Goal: Task Accomplishment & Management: Complete application form

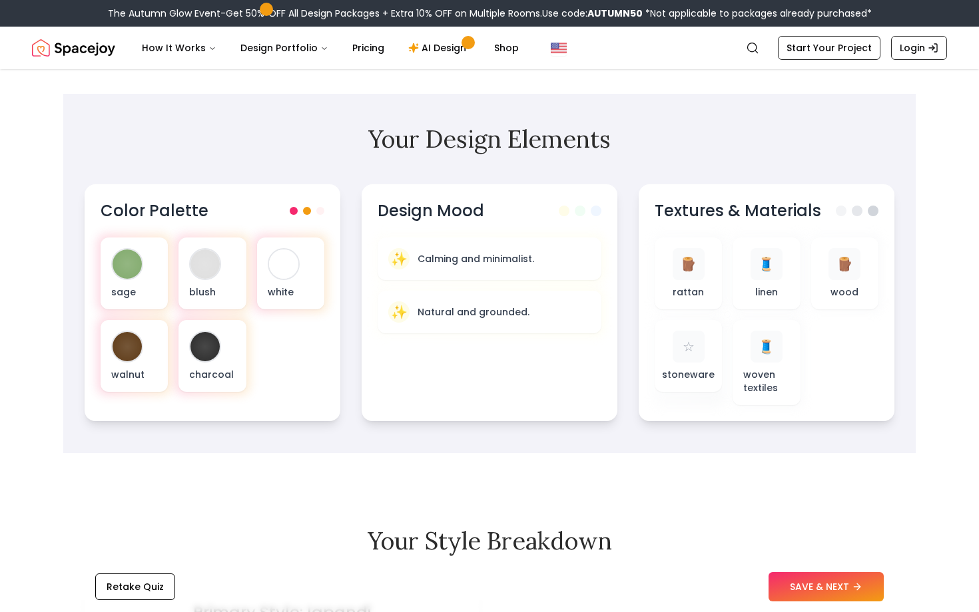
scroll to position [378, 0]
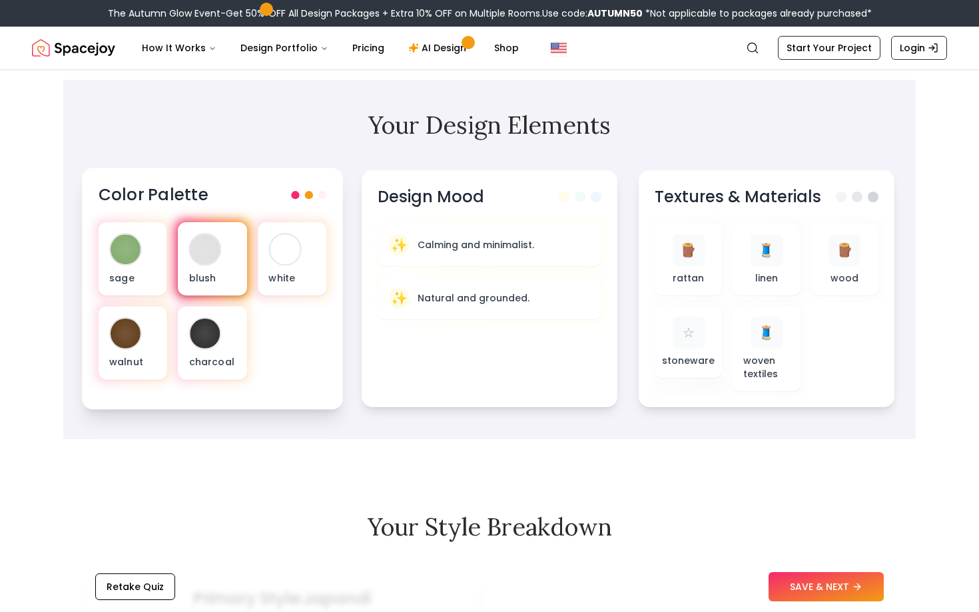
click at [227, 259] on div "blush" at bounding box center [212, 258] width 69 height 73
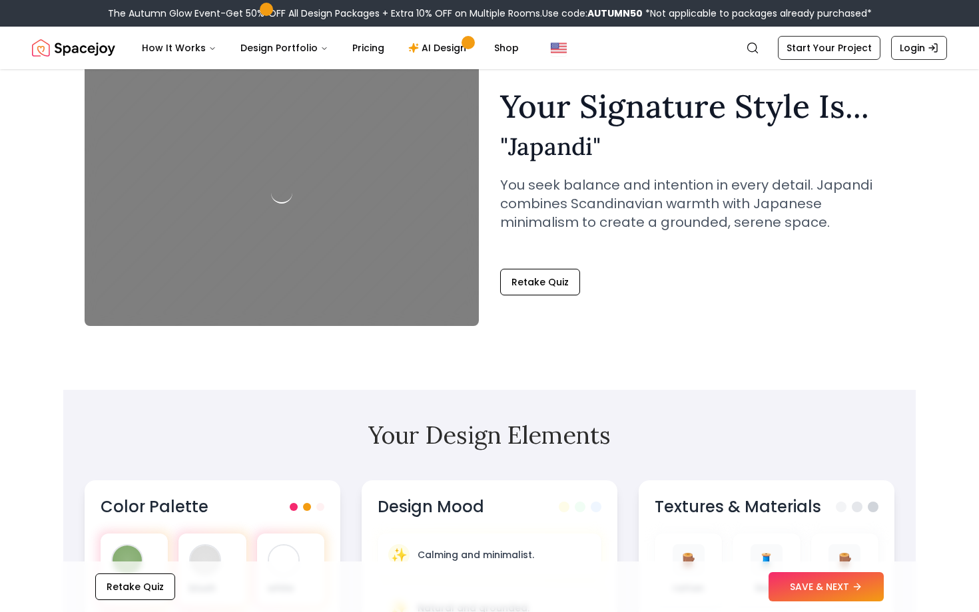
scroll to position [0, 0]
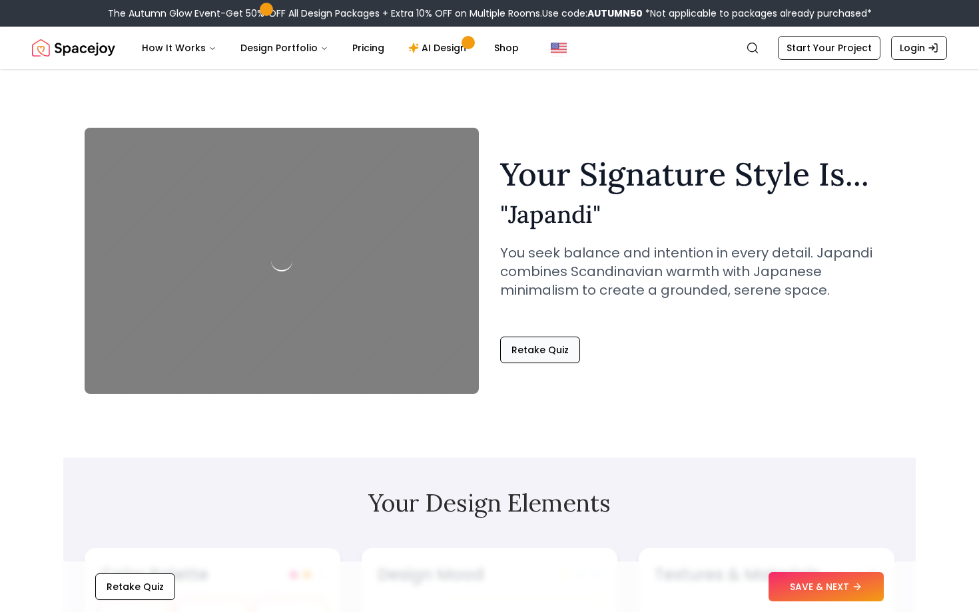
click at [518, 355] on button "Retake Quiz" at bounding box center [540, 350] width 80 height 27
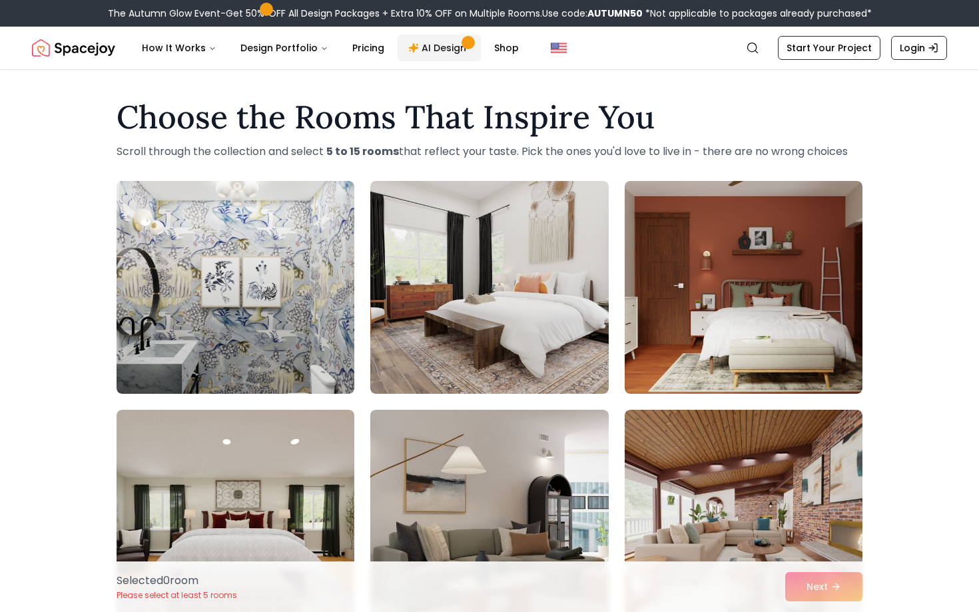
click at [440, 55] on link "AI Design" at bounding box center [438, 48] width 83 height 27
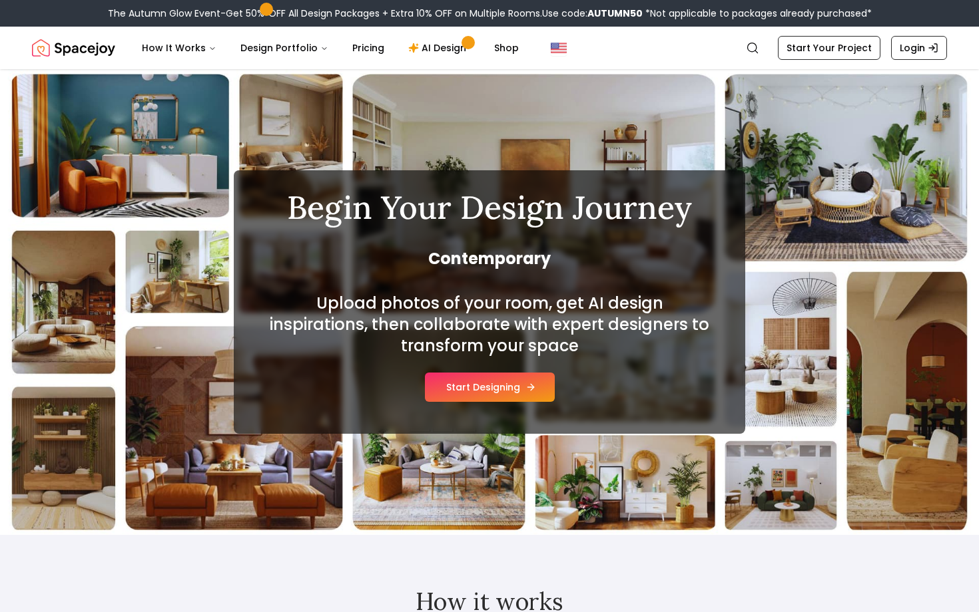
click at [464, 388] on button "Start Designing" at bounding box center [490, 387] width 130 height 29
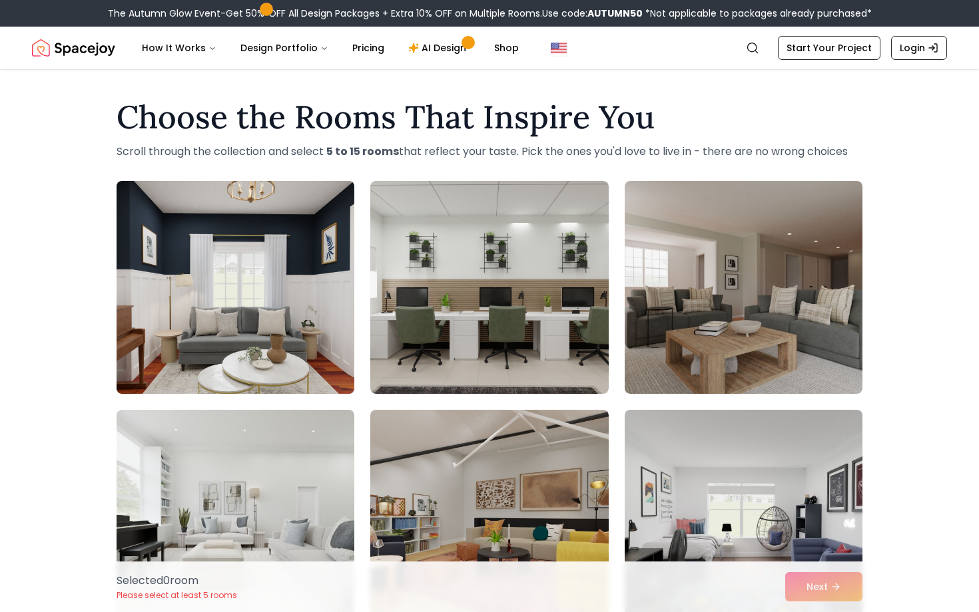
click at [317, 393] on img at bounding box center [236, 288] width 250 height 224
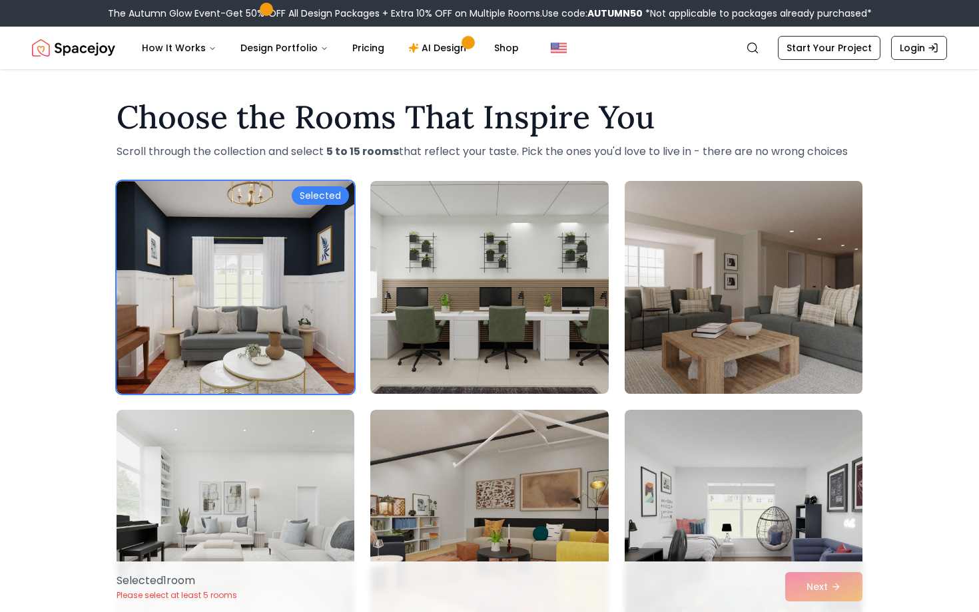
click at [634, 377] on img at bounding box center [743, 288] width 250 height 224
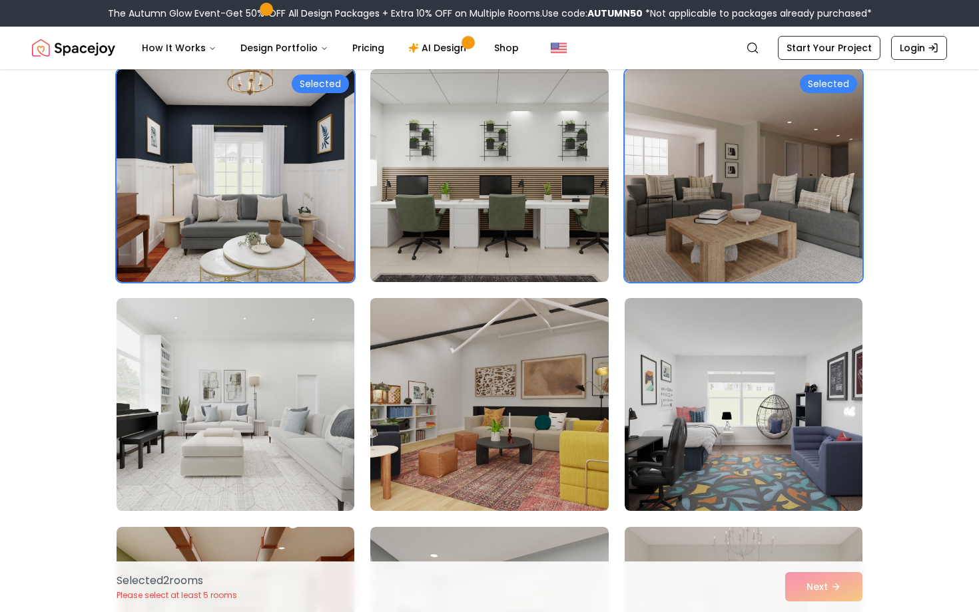
scroll to position [132, 0]
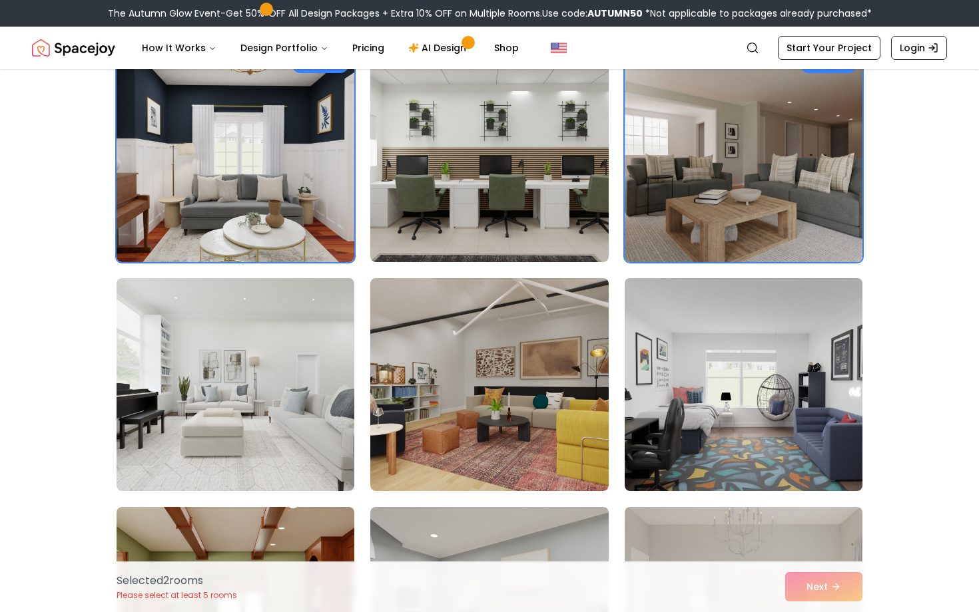
click at [698, 439] on img at bounding box center [743, 385] width 250 height 224
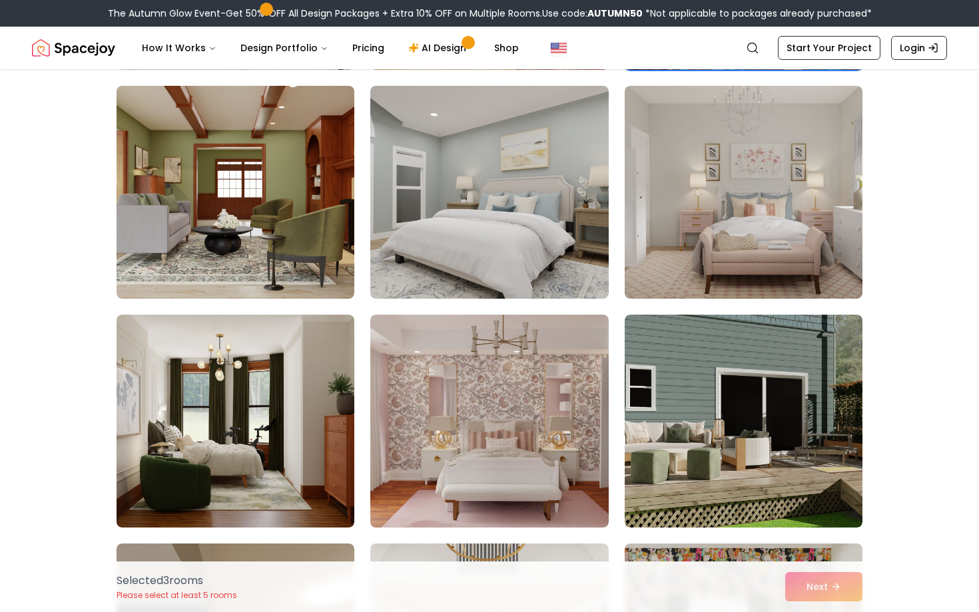
scroll to position [548, 0]
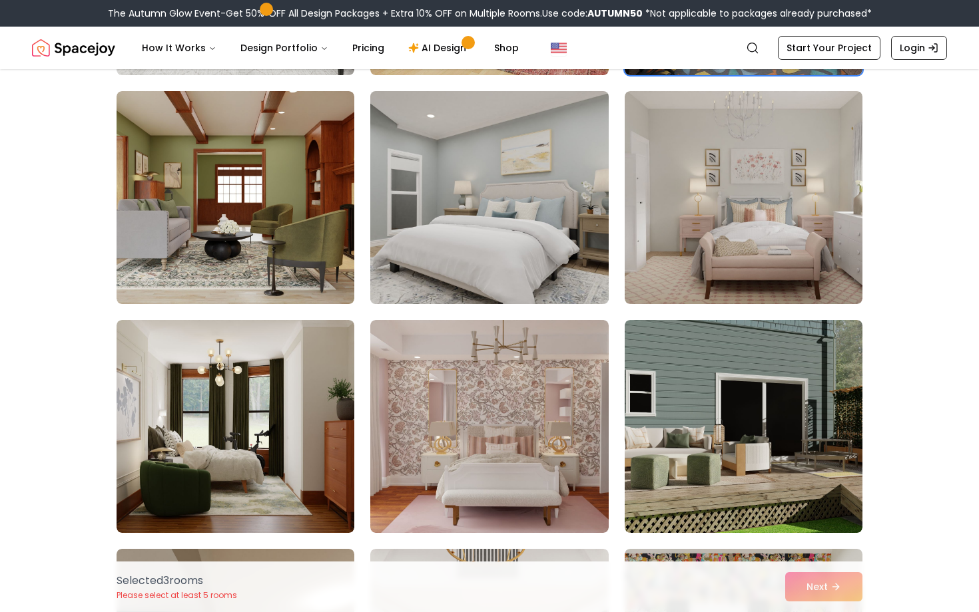
click at [547, 258] on img at bounding box center [489, 198] width 250 height 224
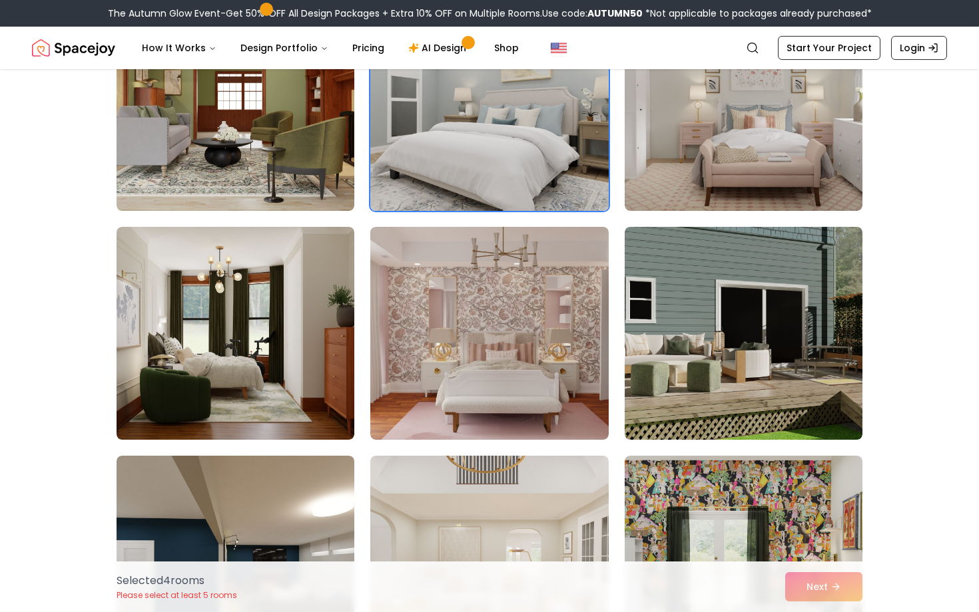
scroll to position [645, 0]
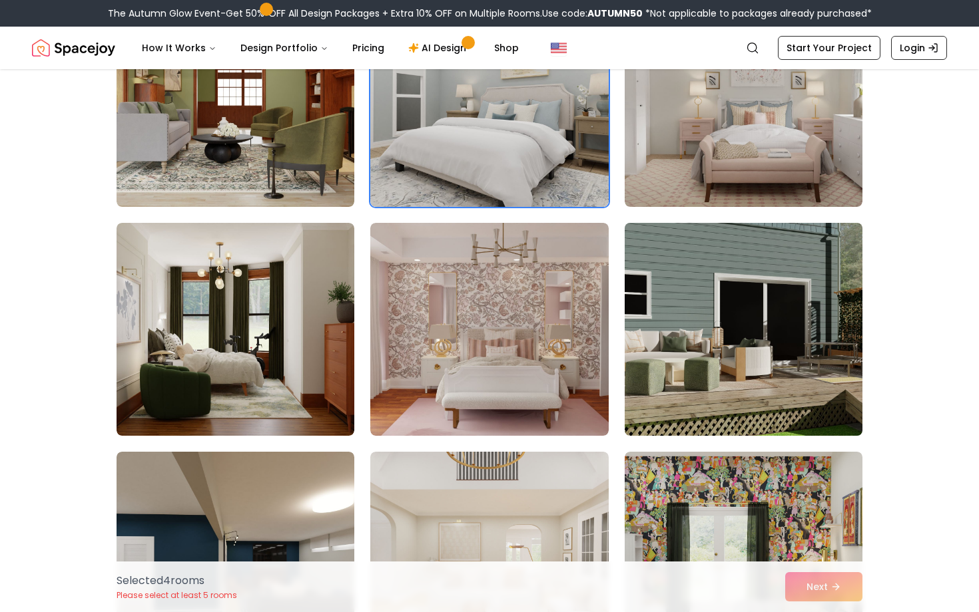
click at [663, 309] on img at bounding box center [743, 330] width 250 height 224
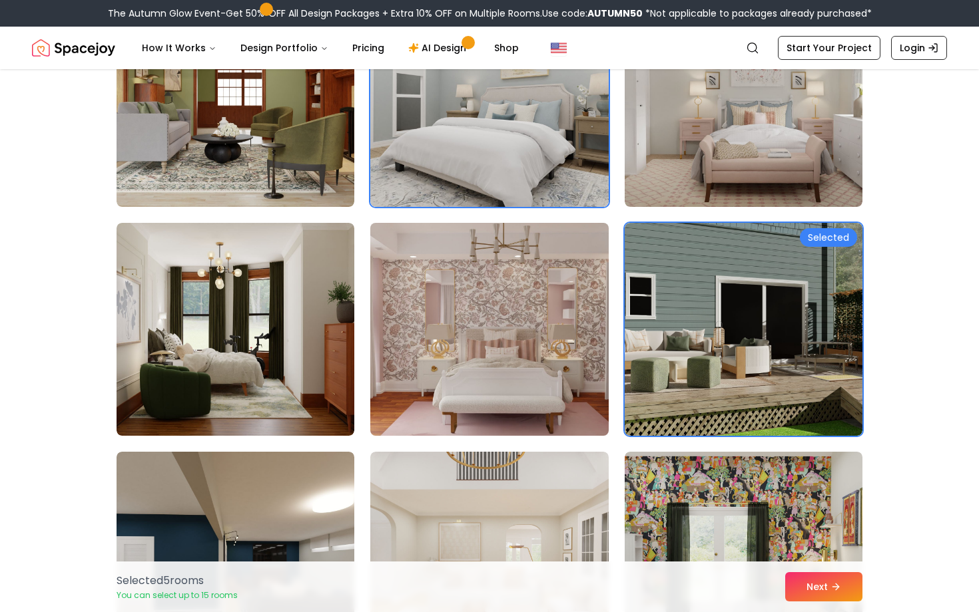
click at [575, 328] on img at bounding box center [489, 330] width 250 height 224
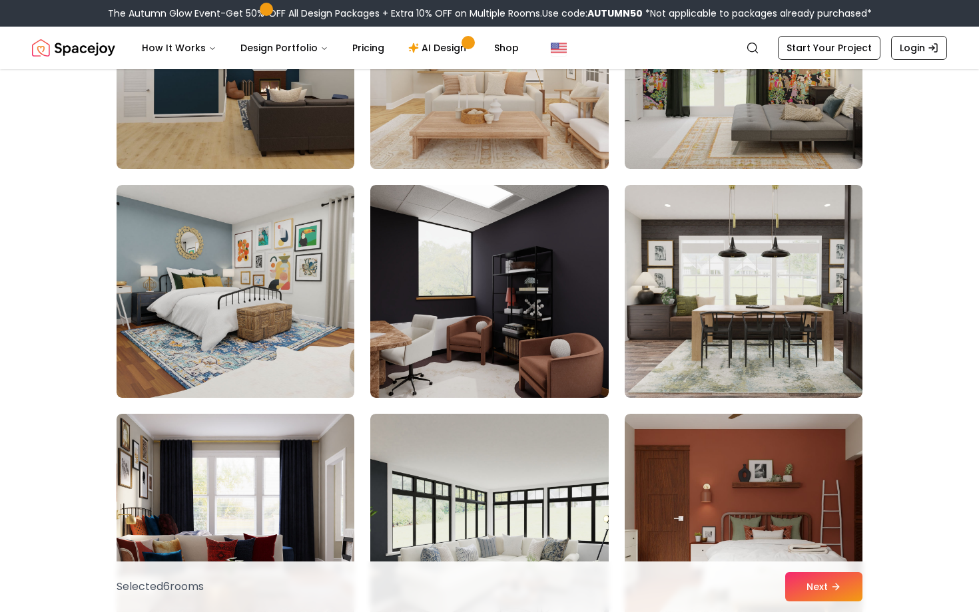
scroll to position [871, 0]
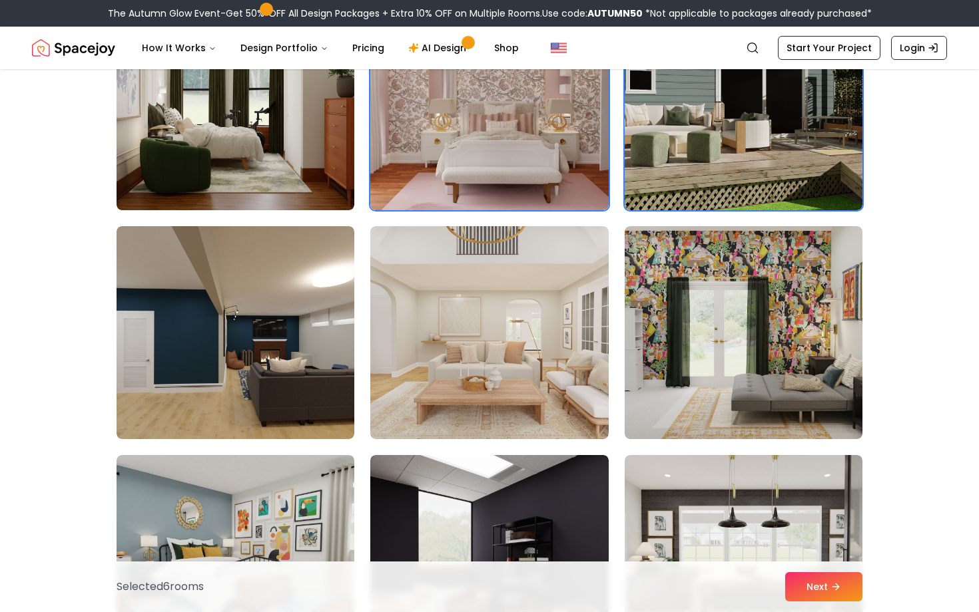
click at [356, 338] on div "Selected Selected Selected Selected Selected Selected" at bounding box center [490, 476] width 746 height 2333
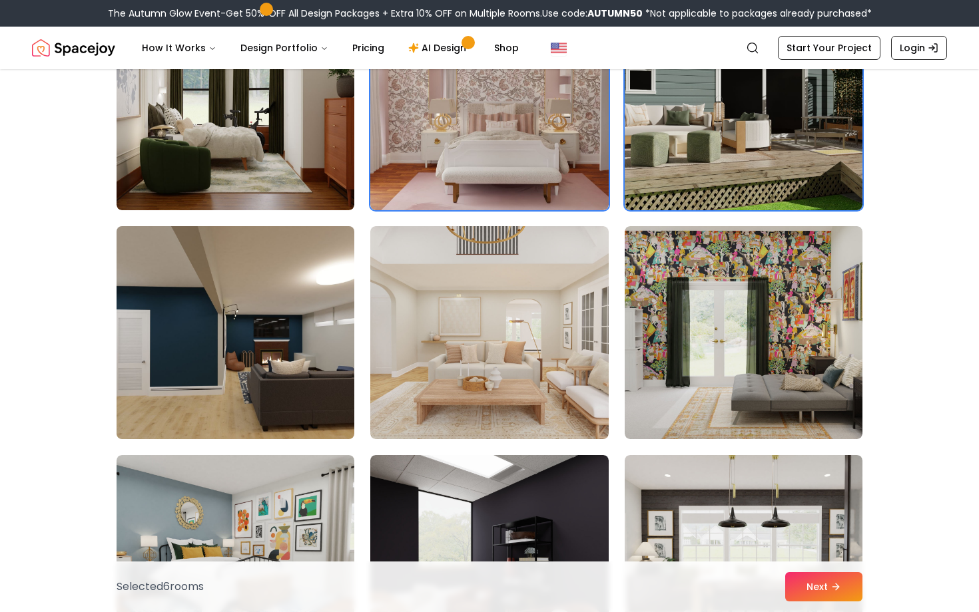
click at [321, 334] on img at bounding box center [236, 333] width 250 height 224
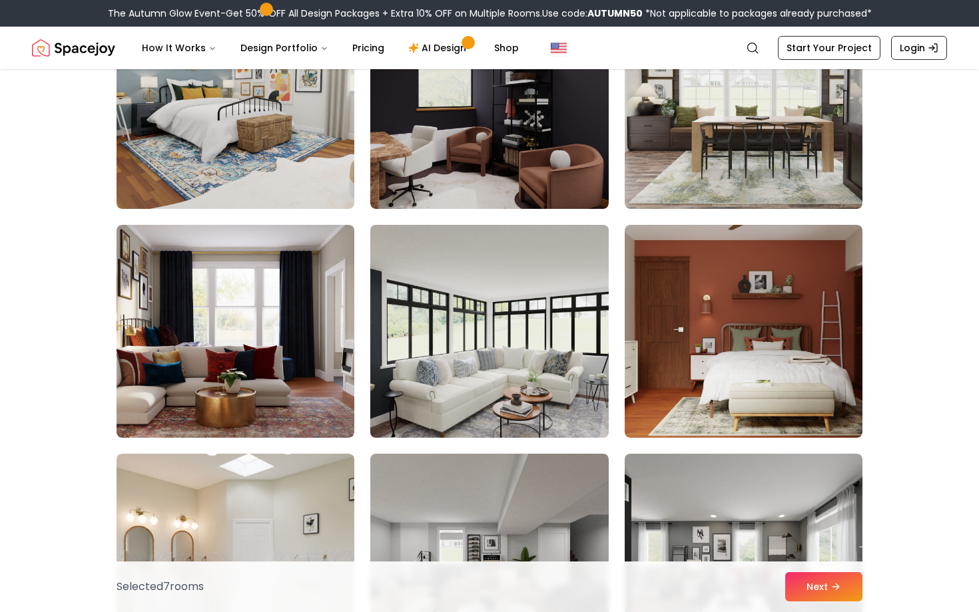
click at [486, 351] on img at bounding box center [489, 332] width 250 height 224
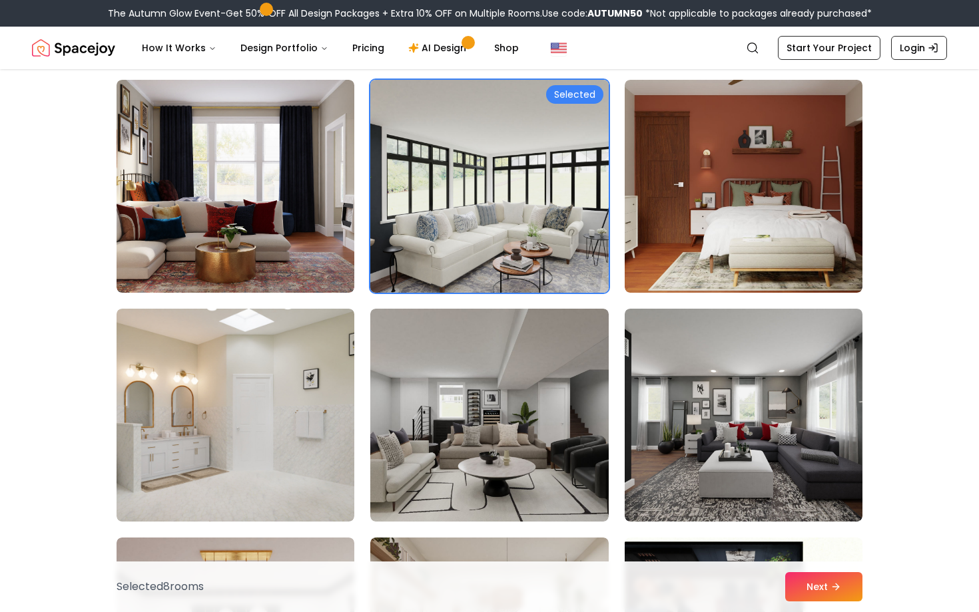
scroll to position [1485, 0]
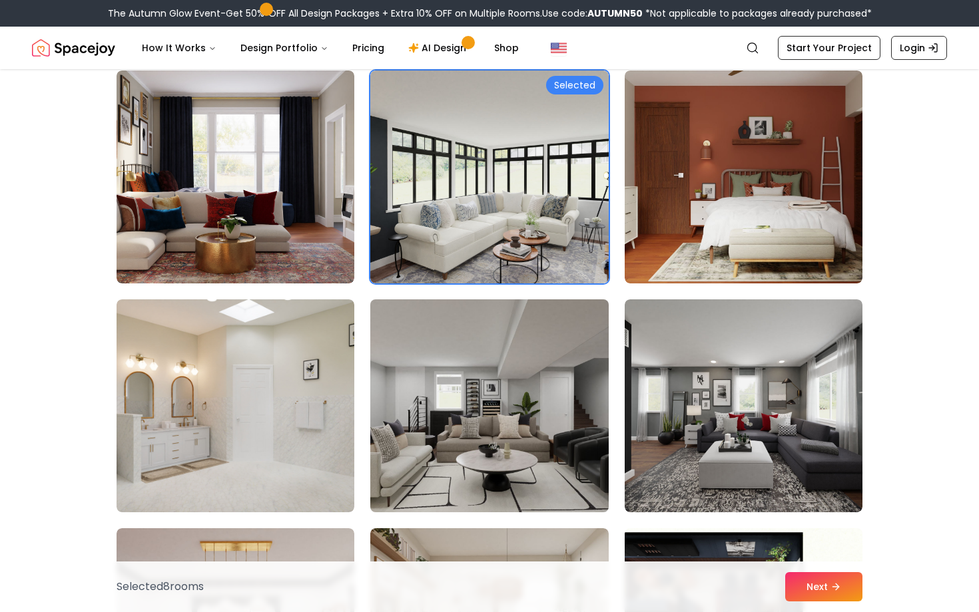
click at [494, 387] on img at bounding box center [489, 406] width 250 height 224
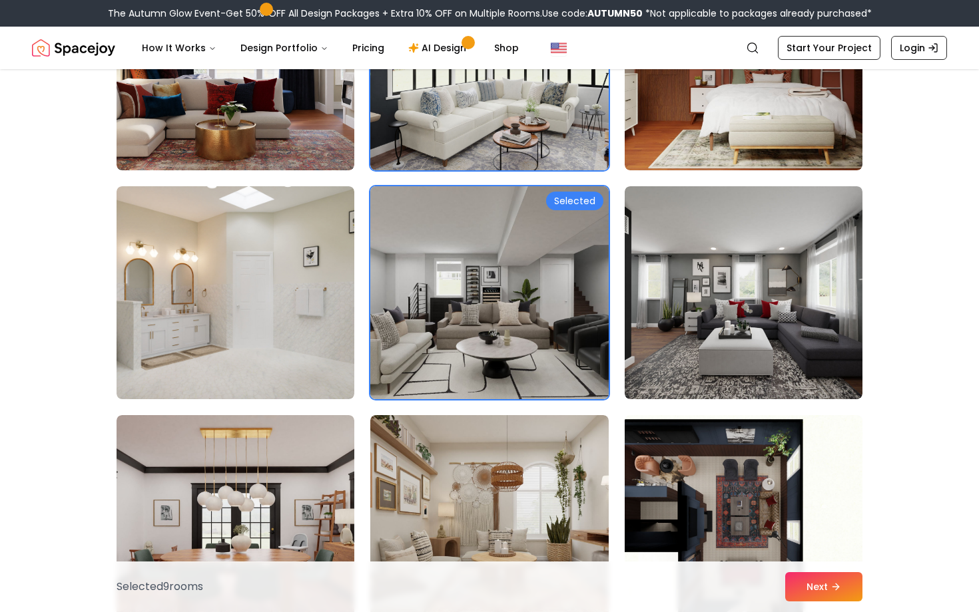
scroll to position [1613, 0]
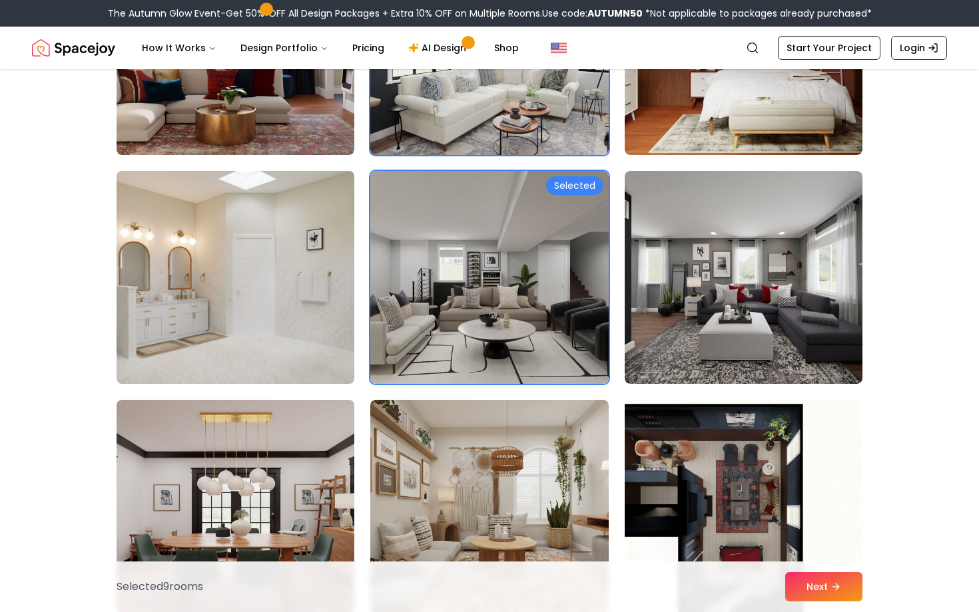
click at [271, 313] on img at bounding box center [236, 278] width 250 height 224
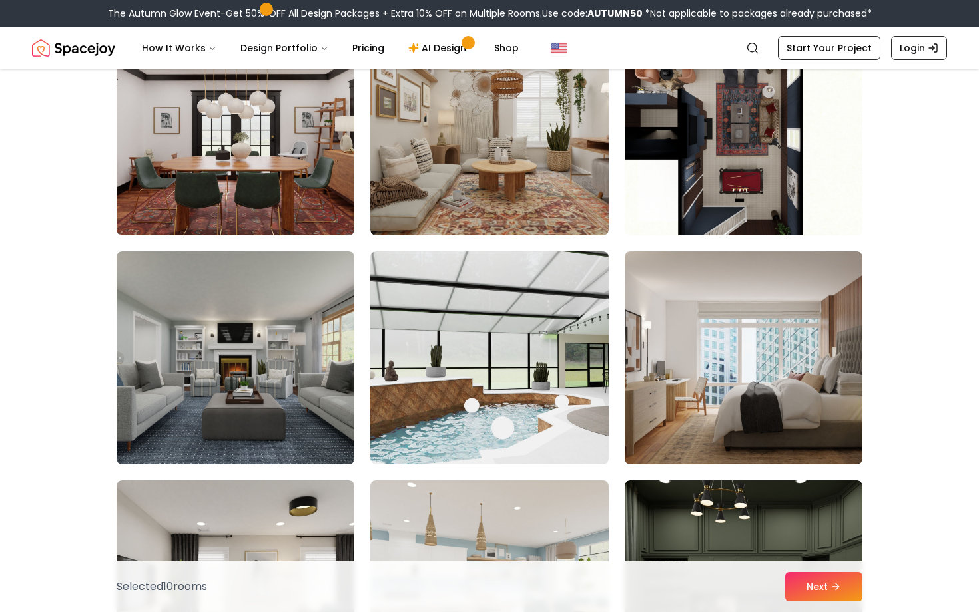
scroll to position [2126, 0]
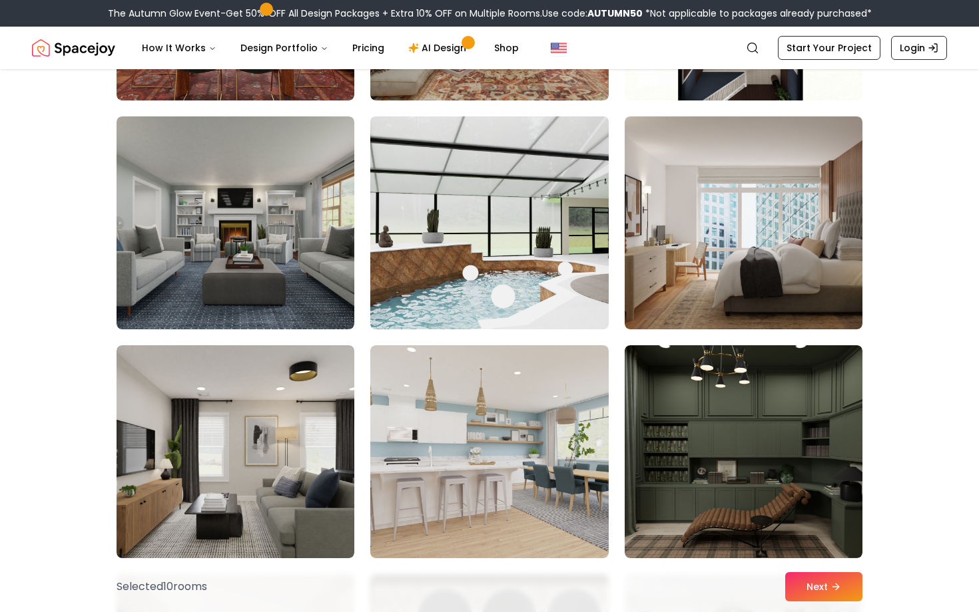
click at [435, 308] on img at bounding box center [489, 223] width 250 height 224
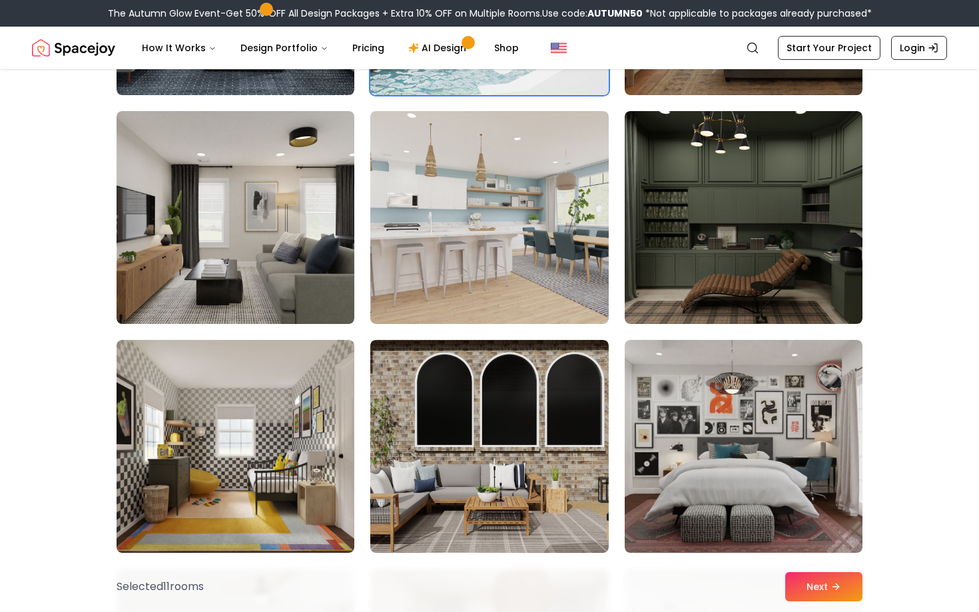
scroll to position [2405, 0]
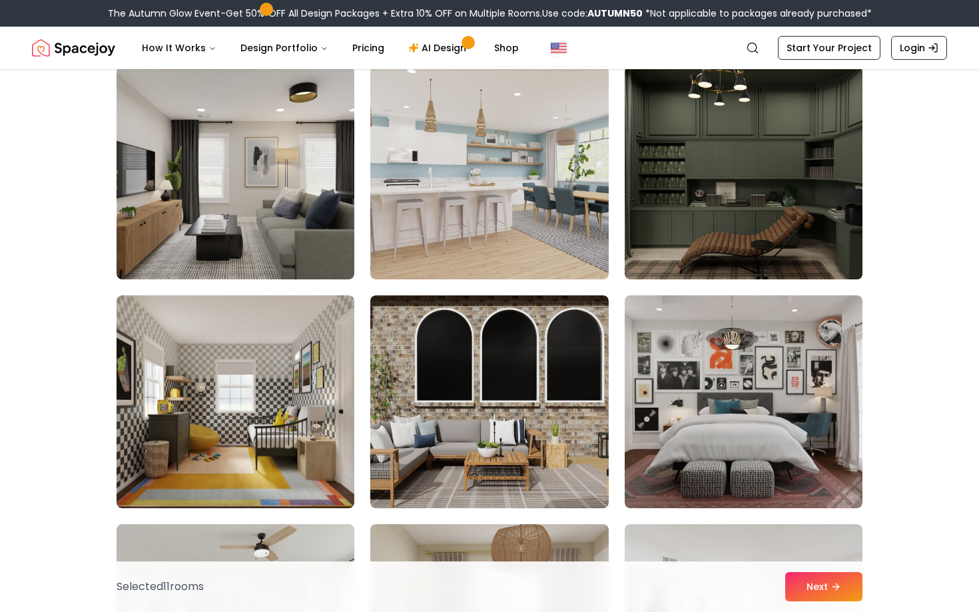
click at [742, 244] on img at bounding box center [743, 173] width 250 height 224
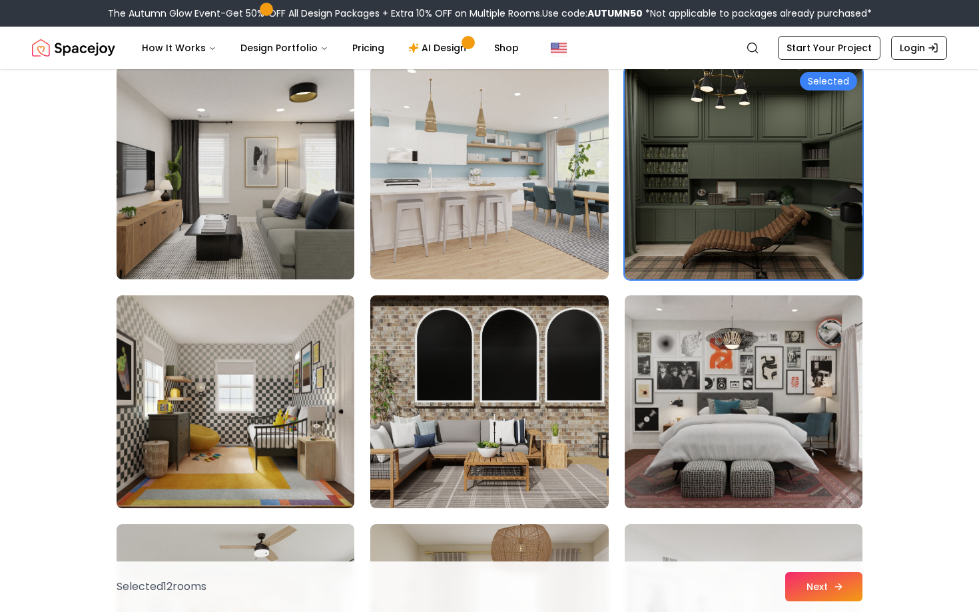
click at [831, 584] on button "Next" at bounding box center [823, 587] width 77 height 29
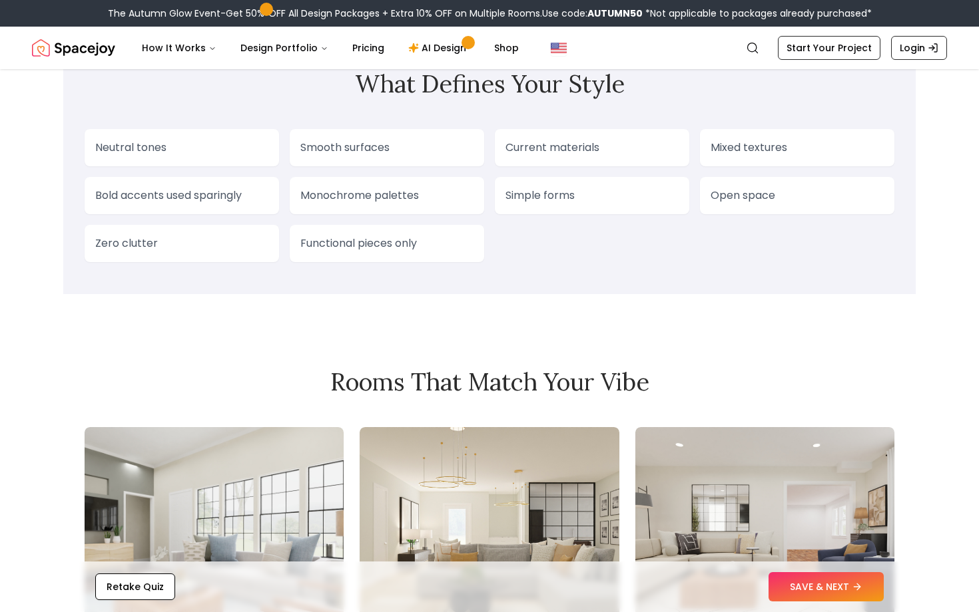
scroll to position [1145, 0]
click at [374, 250] on p "Functional pieces only" at bounding box center [386, 242] width 173 height 16
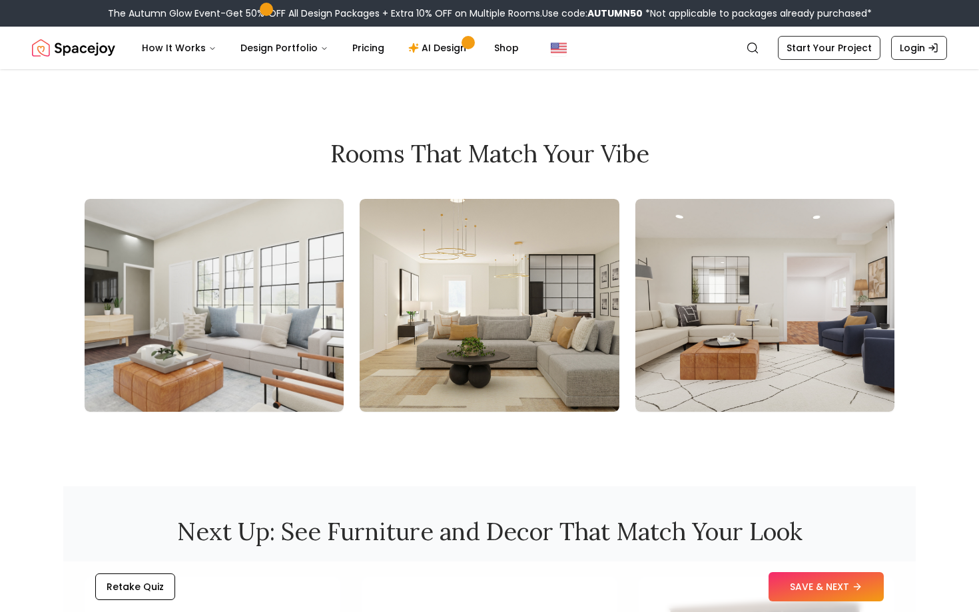
click at [481, 276] on img at bounding box center [488, 305] width 259 height 213
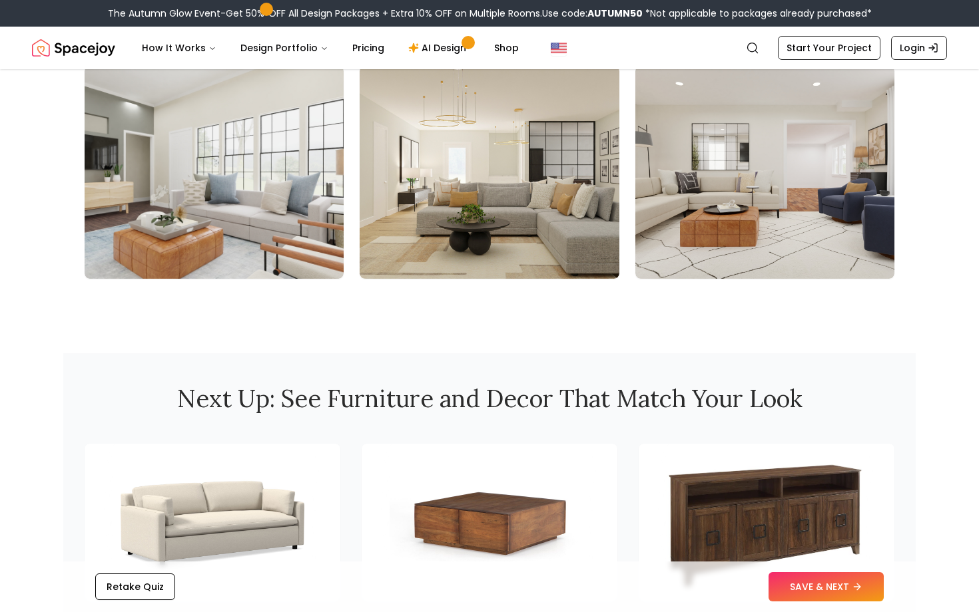
scroll to position [1759, 0]
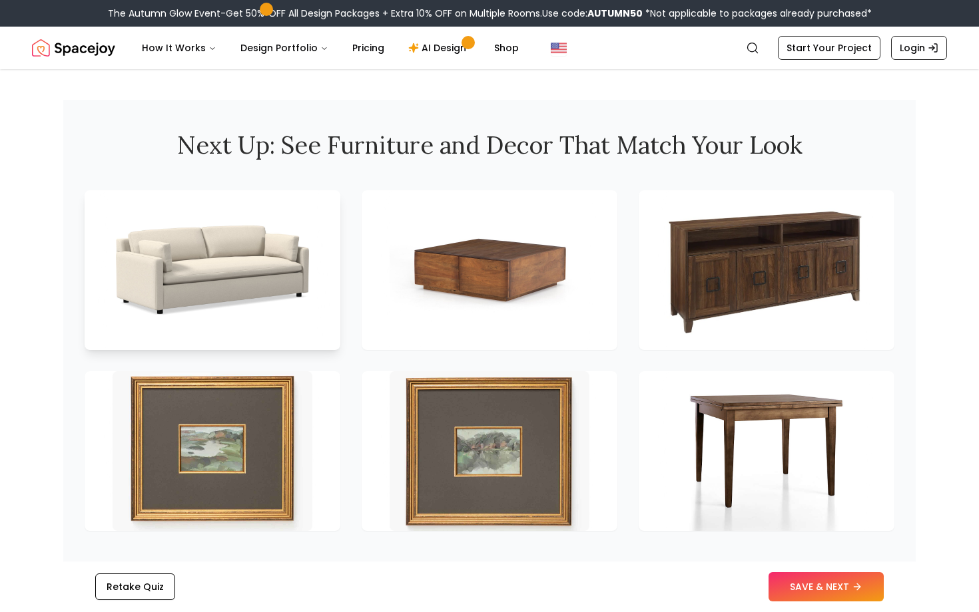
click at [254, 275] on img at bounding box center [213, 270] width 210 height 168
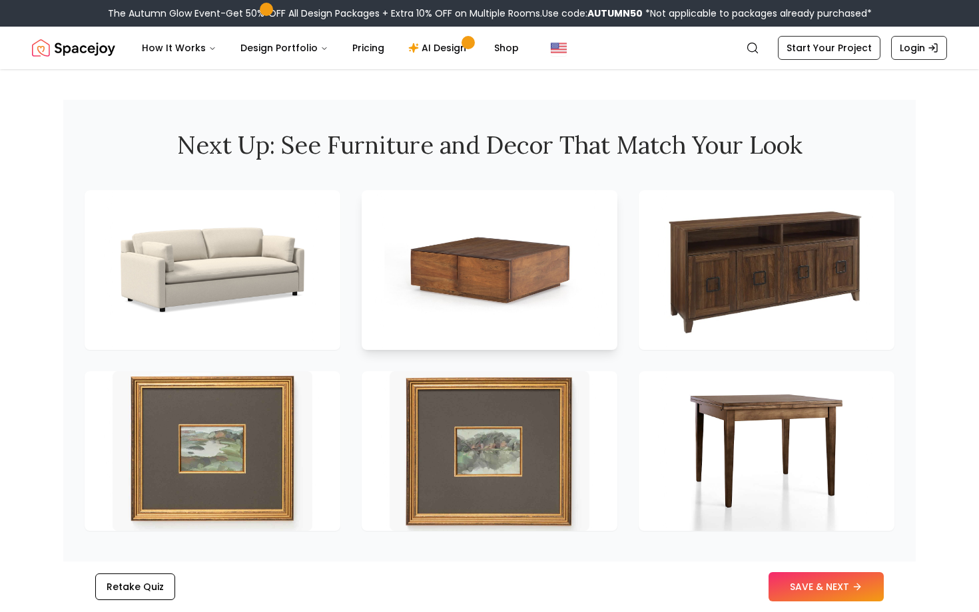
click at [472, 341] on img at bounding box center [490, 270] width 210 height 168
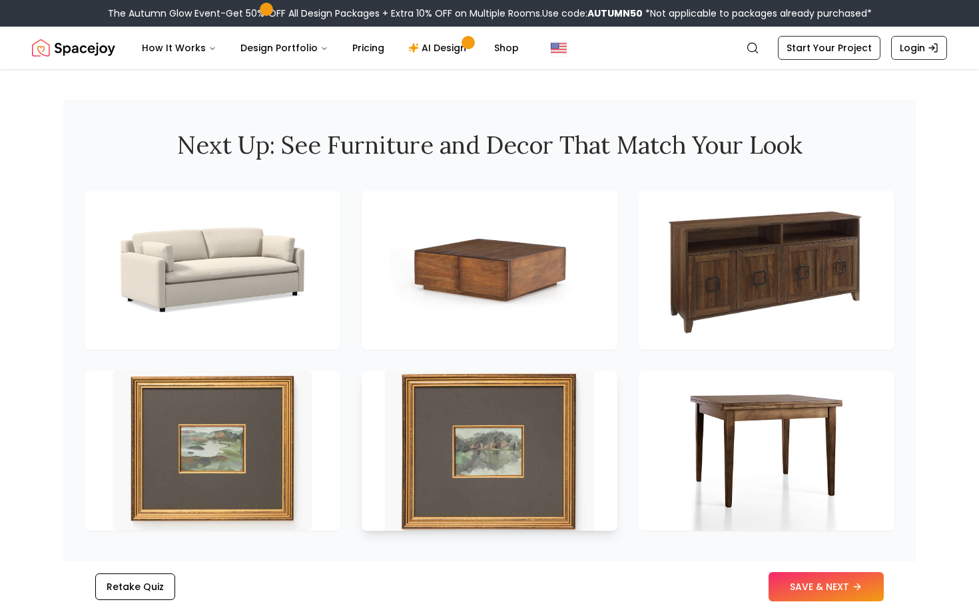
click at [483, 452] on img at bounding box center [490, 451] width 210 height 168
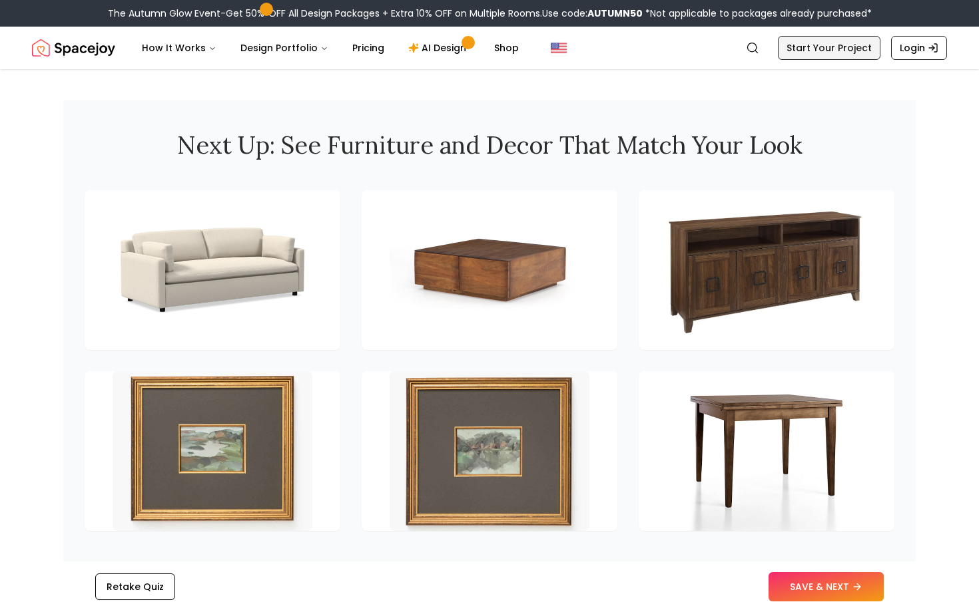
click at [804, 52] on link "Start Your Project" at bounding box center [829, 48] width 103 height 24
